Goal: Find specific page/section: Find specific page/section

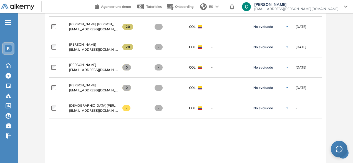
scroll to position [296, 0]
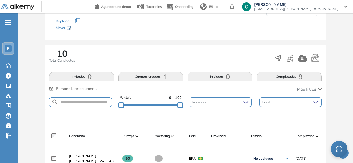
scroll to position [65, 0]
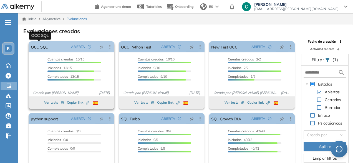
click at [44, 46] on link "OCC SQL" at bounding box center [39, 46] width 17 height 11
